Goal: Task Accomplishment & Management: Complete application form

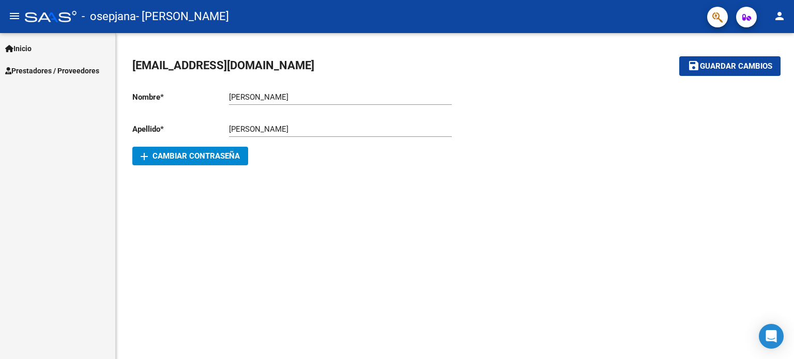
click at [73, 72] on span "Prestadores / Proveedores" at bounding box center [52, 70] width 94 height 11
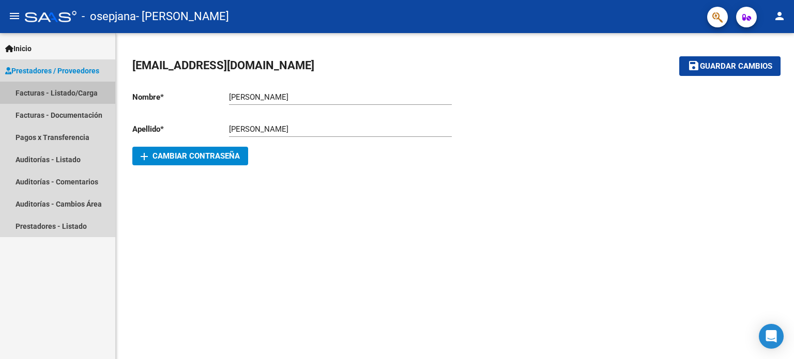
click at [64, 84] on link "Facturas - Listado/Carga" at bounding box center [57, 93] width 115 height 22
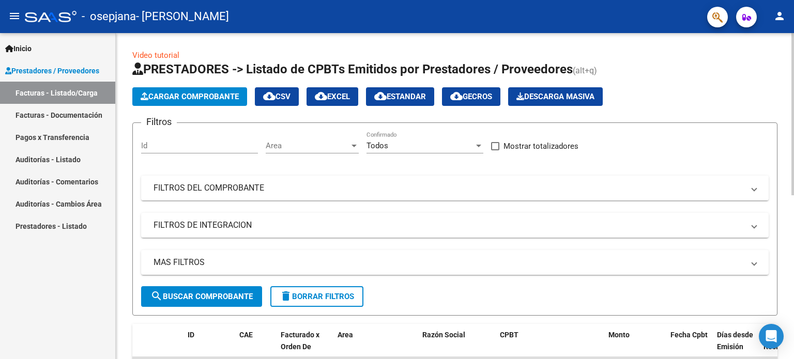
click at [176, 93] on span "Cargar Comprobante" at bounding box center [190, 96] width 98 height 9
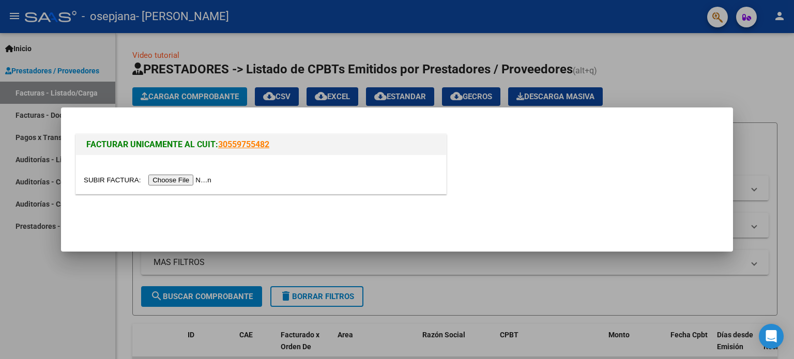
click at [194, 186] on input "file" at bounding box center [149, 180] width 131 height 11
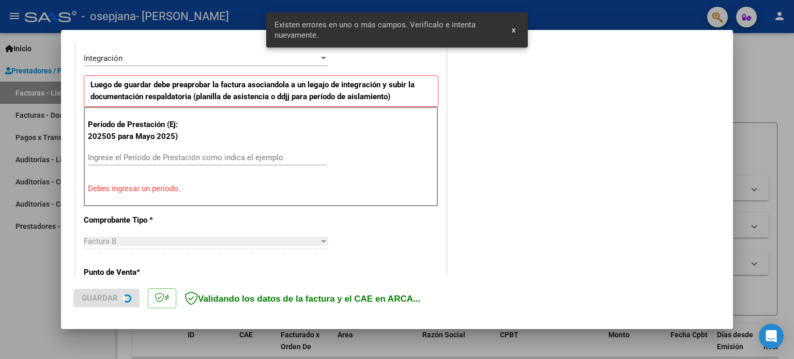
scroll to position [291, 0]
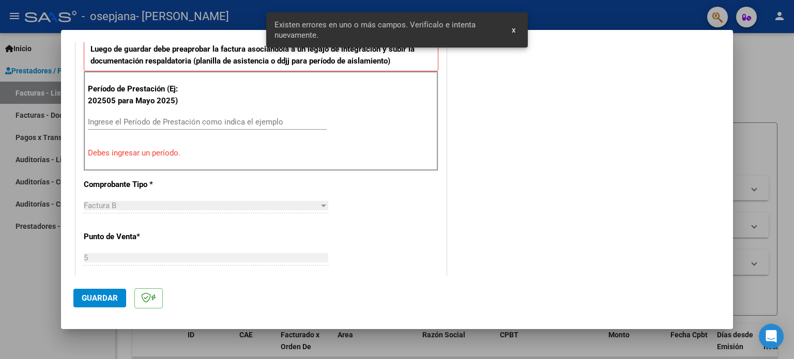
click at [155, 118] on input "Ingrese el Período de Prestación como indica el ejemplo" at bounding box center [207, 121] width 239 height 9
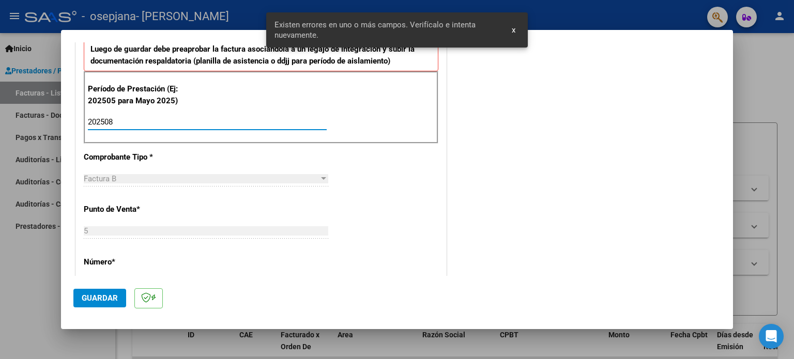
type input "202508"
click at [78, 158] on div "CUIT * 24-30655240-2 Ingresar CUIT ANALISIS PRESTADOR [PERSON_NAME] Area destin…" at bounding box center [261, 270] width 370 height 778
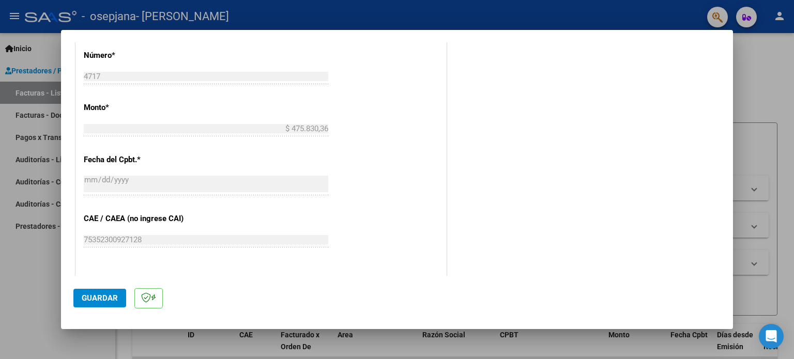
scroll to position [653, 0]
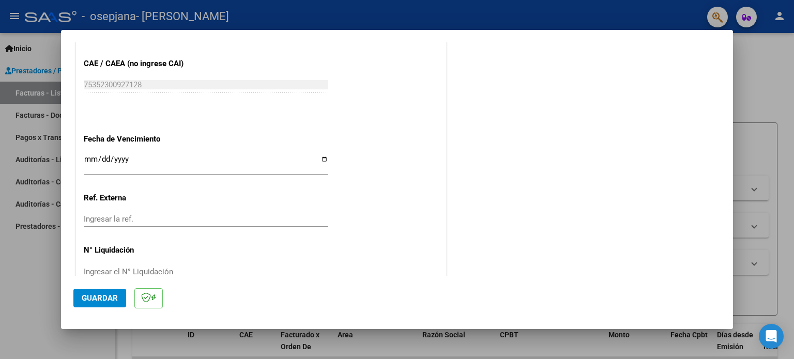
click at [319, 155] on input "Ingresar la fecha" at bounding box center [206, 163] width 245 height 17
type input "[DATE]"
click at [99, 302] on span "Guardar" at bounding box center [100, 298] width 36 height 9
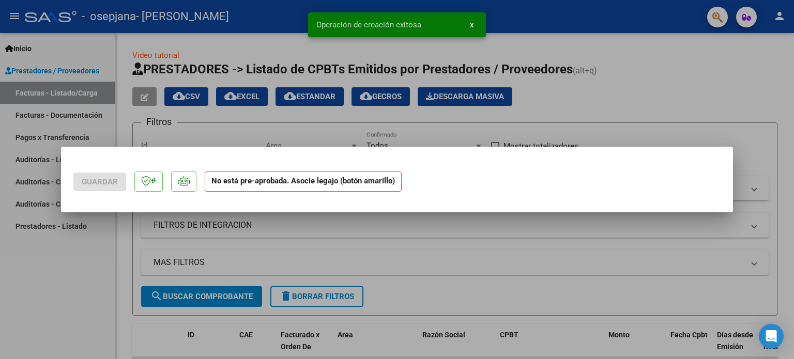
scroll to position [0, 0]
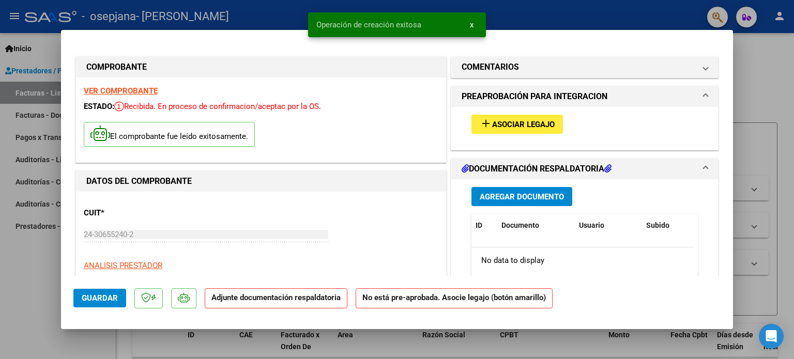
click at [521, 190] on button "Agregar Documento" at bounding box center [522, 196] width 101 height 19
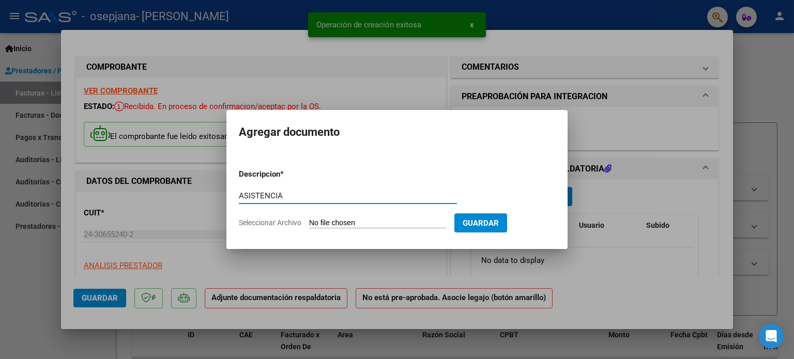
type input "ASISTENCIA"
click at [347, 230] on form "Descripcion * ASISTENCIA Escriba aquí una descripcion Seleccionar Archivo Guard…" at bounding box center [397, 198] width 316 height 75
click at [349, 224] on input "Seleccionar Archivo" at bounding box center [377, 224] width 137 height 10
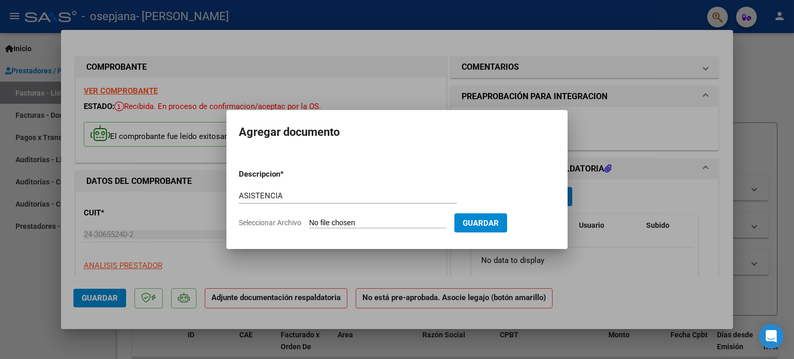
type input "C:\fakepath\[PERSON_NAME] 2508.pdf"
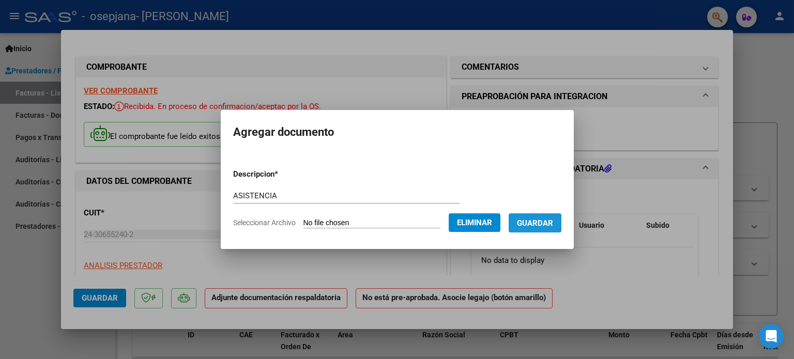
click at [551, 227] on span "Guardar" at bounding box center [535, 223] width 36 height 9
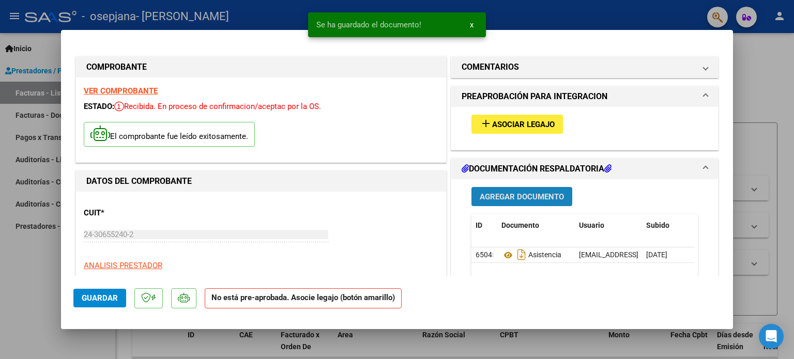
click at [533, 193] on span "Agregar Documento" at bounding box center [522, 196] width 84 height 9
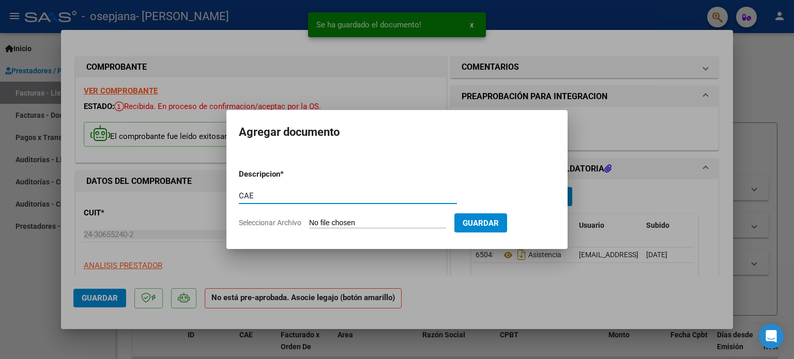
type input "CAE"
click at [404, 216] on form "Descripcion * CAE Escriba aquí una descripcion Seleccionar Archivo Guardar" at bounding box center [397, 198] width 316 height 75
click at [383, 223] on input "Seleccionar Archivo" at bounding box center [377, 224] width 137 height 10
type input "C:\fakepath\CAE 2508.pdf"
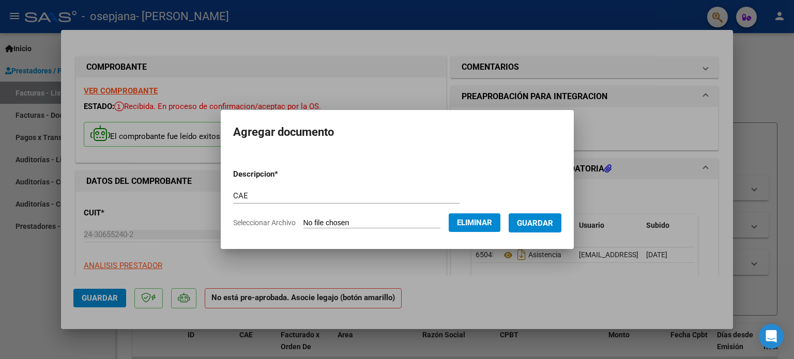
click at [534, 227] on span "Guardar" at bounding box center [535, 223] width 36 height 9
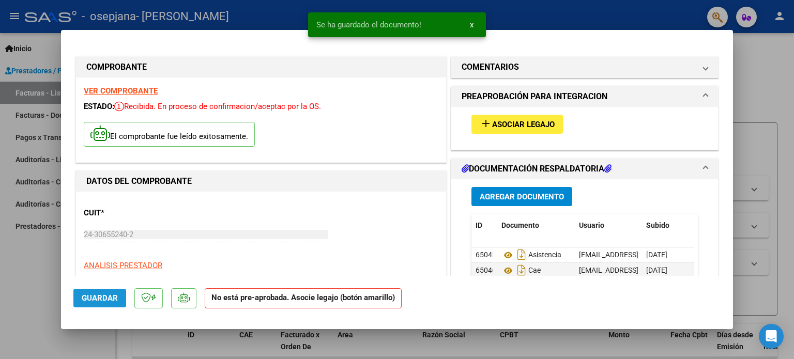
click at [118, 302] on button "Guardar" at bounding box center [99, 298] width 53 height 19
click at [426, 351] on div at bounding box center [397, 179] width 794 height 359
type input "$ 0,00"
